Goal: Task Accomplishment & Management: Manage account settings

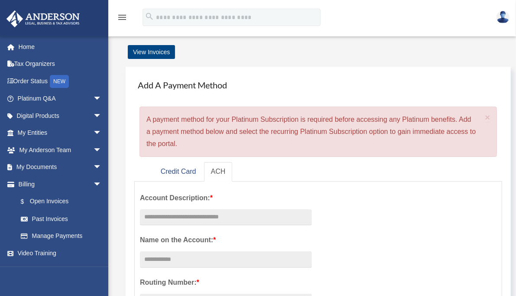
drag, startPoint x: 197, startPoint y: 121, endPoint x: 369, endPoint y: 137, distance: 172.7
click at [369, 137] on div "× A payment method for your Platinum Subscription is required before accessing …" at bounding box center [317, 132] width 357 height 50
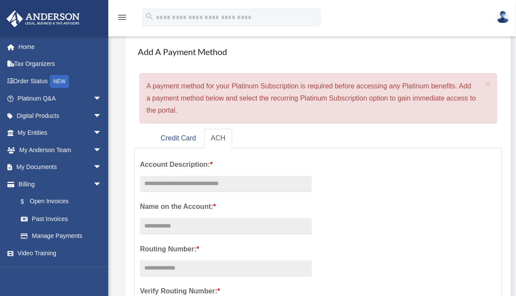
scroll to position [43, 0]
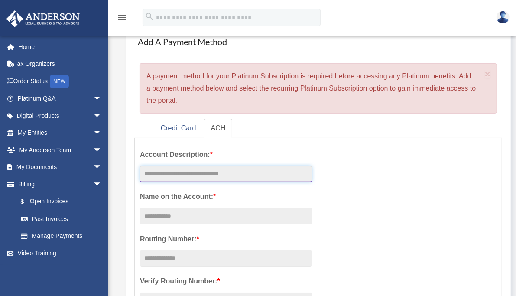
click at [251, 166] on input "text" at bounding box center [226, 174] width 172 height 16
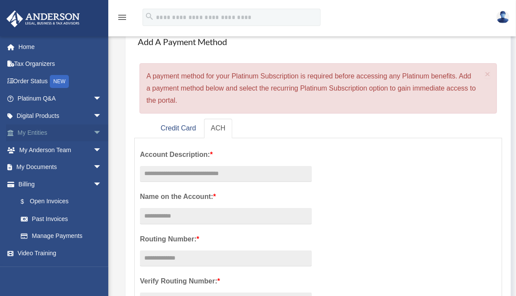
click at [65, 128] on link "My Entities arrow_drop_down" at bounding box center [60, 132] width 109 height 17
click at [63, 148] on link "My [PERSON_NAME] Team arrow_drop_down" at bounding box center [60, 149] width 109 height 17
click at [57, 166] on link "My Documents arrow_drop_down" at bounding box center [60, 167] width 109 height 17
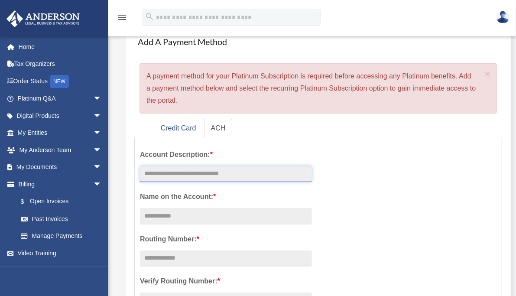
click at [235, 166] on input "text" at bounding box center [226, 174] width 172 height 16
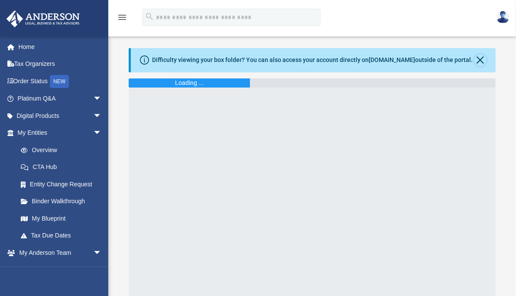
drag, startPoint x: 482, startPoint y: 59, endPoint x: 427, endPoint y: 88, distance: 62.2
click at [482, 59] on button "Close" at bounding box center [480, 60] width 12 height 12
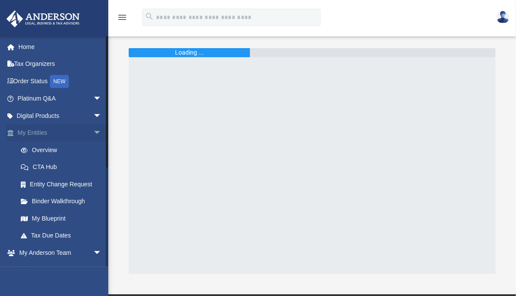
click at [38, 136] on link "My Entities arrow_drop_down" at bounding box center [60, 132] width 109 height 17
click at [43, 64] on link "Tax Organizers" at bounding box center [60, 63] width 109 height 17
